Goal: Information Seeking & Learning: Learn about a topic

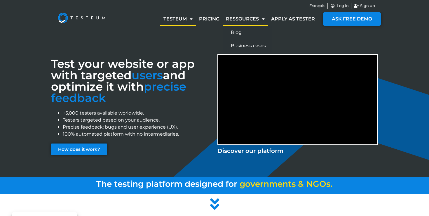
click at [244, 17] on link "Ressources" at bounding box center [245, 18] width 45 height 13
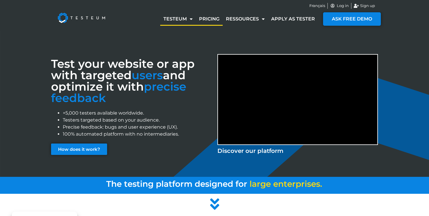
click at [208, 16] on link "Pricing" at bounding box center [209, 18] width 27 height 13
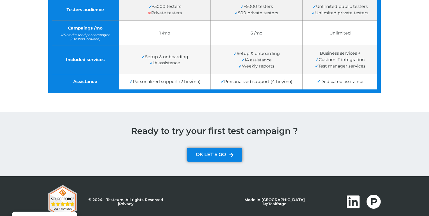
scroll to position [248, 0]
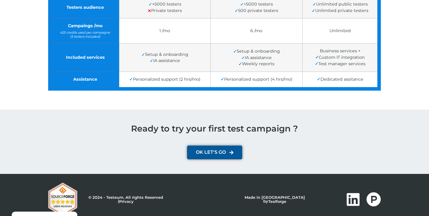
click at [229, 155] on icon at bounding box center [231, 152] width 4 height 5
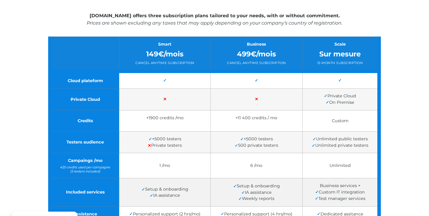
scroll to position [0, 0]
